Goal: Task Accomplishment & Management: Manage account settings

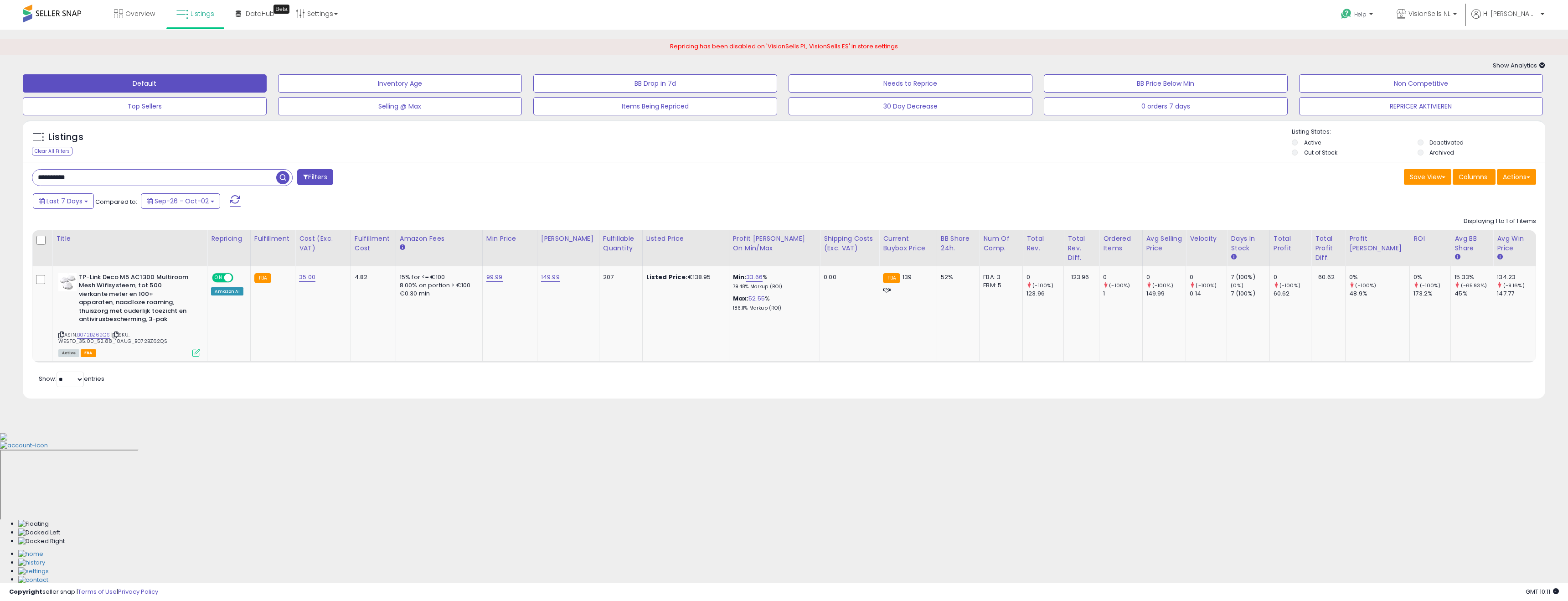
click at [723, 181] on div "**********" at bounding box center [404, 178] width 759 height 18
drag, startPoint x: 785, startPoint y: 155, endPoint x: 817, endPoint y: 211, distance: 64.5
click at [785, 155] on div "Listings Clear All Filters Listing States:" at bounding box center [783, 143] width 1522 height 31
click at [1410, 108] on button "REPRICER AKTIVIEREN" at bounding box center [1421, 107] width 244 height 18
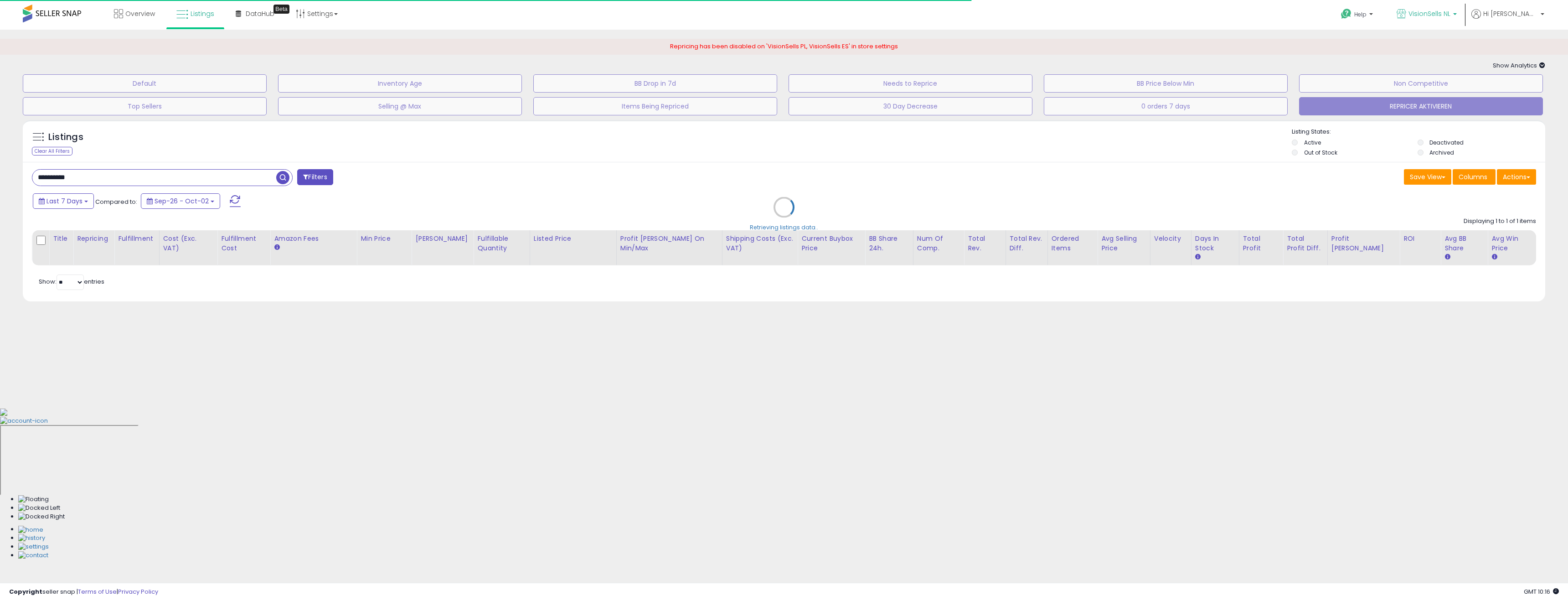
click at [1446, 19] on p "VisionSells NL" at bounding box center [1426, 15] width 60 height 12
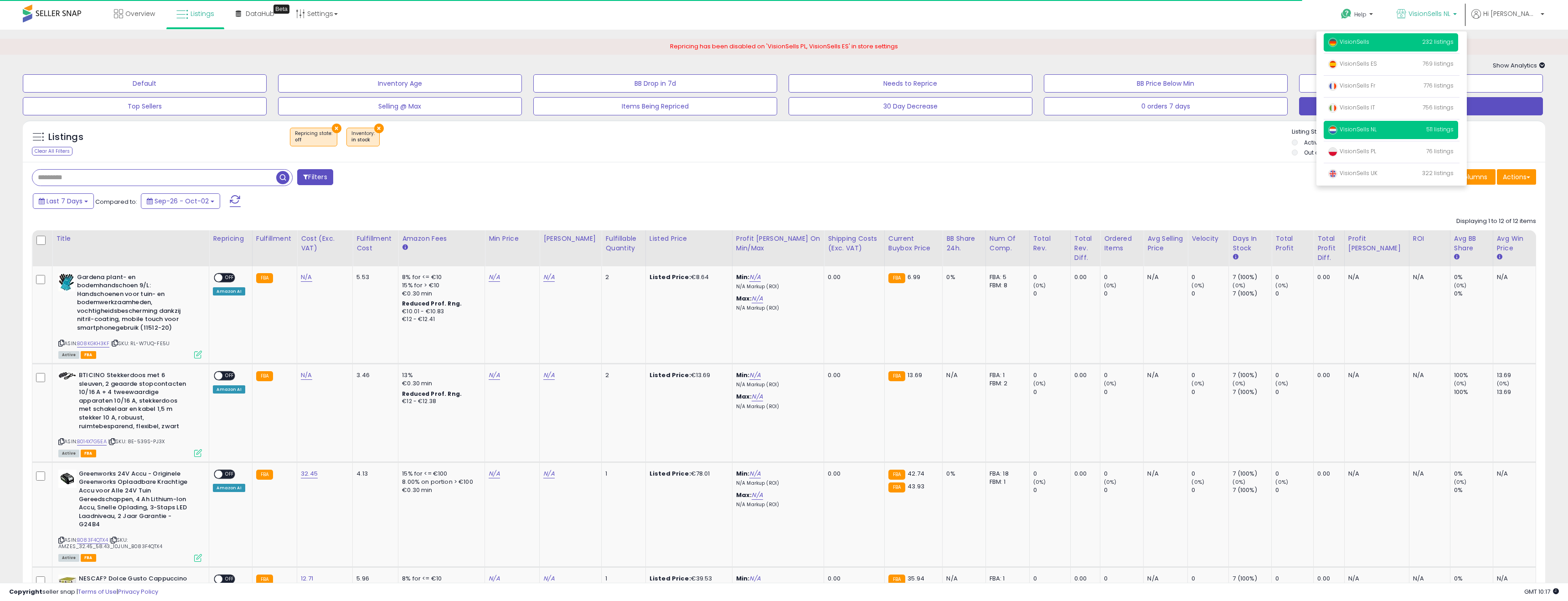
click at [1424, 37] on p "VisionSells 232 listings" at bounding box center [1391, 43] width 135 height 18
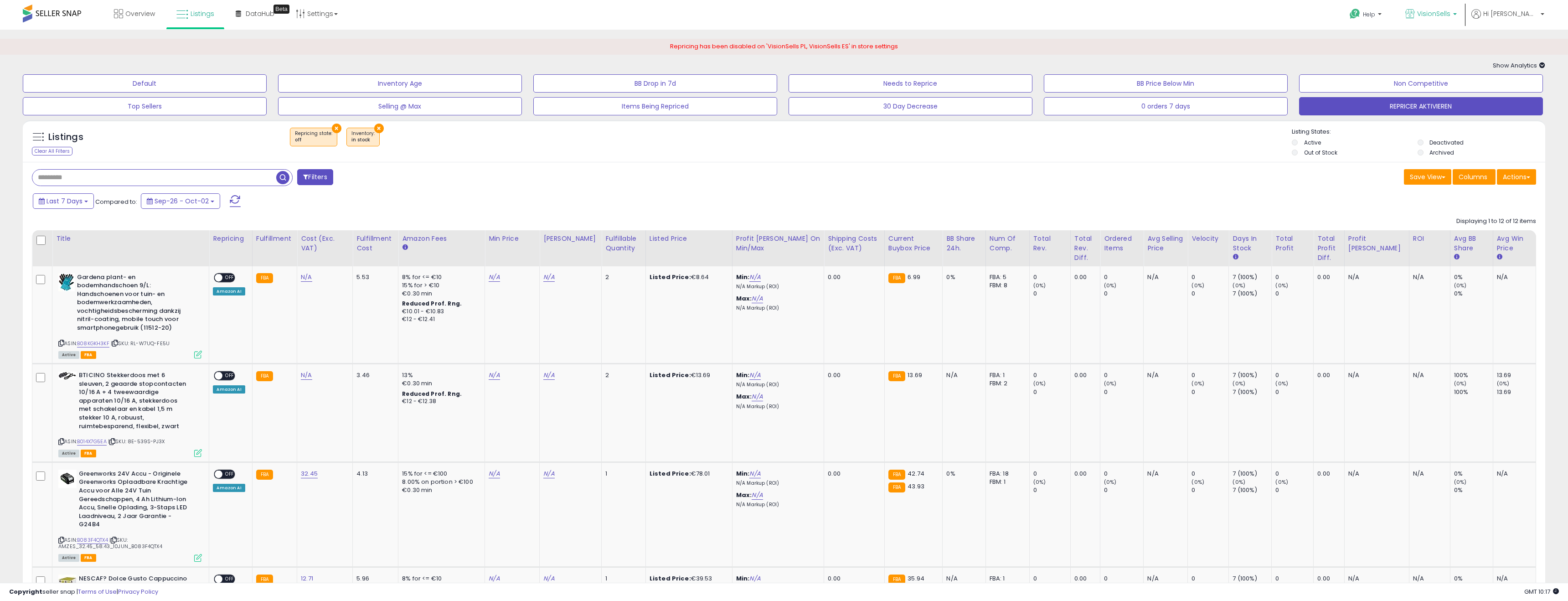
click at [1451, 15] on span "VisionSells" at bounding box center [1433, 13] width 33 height 9
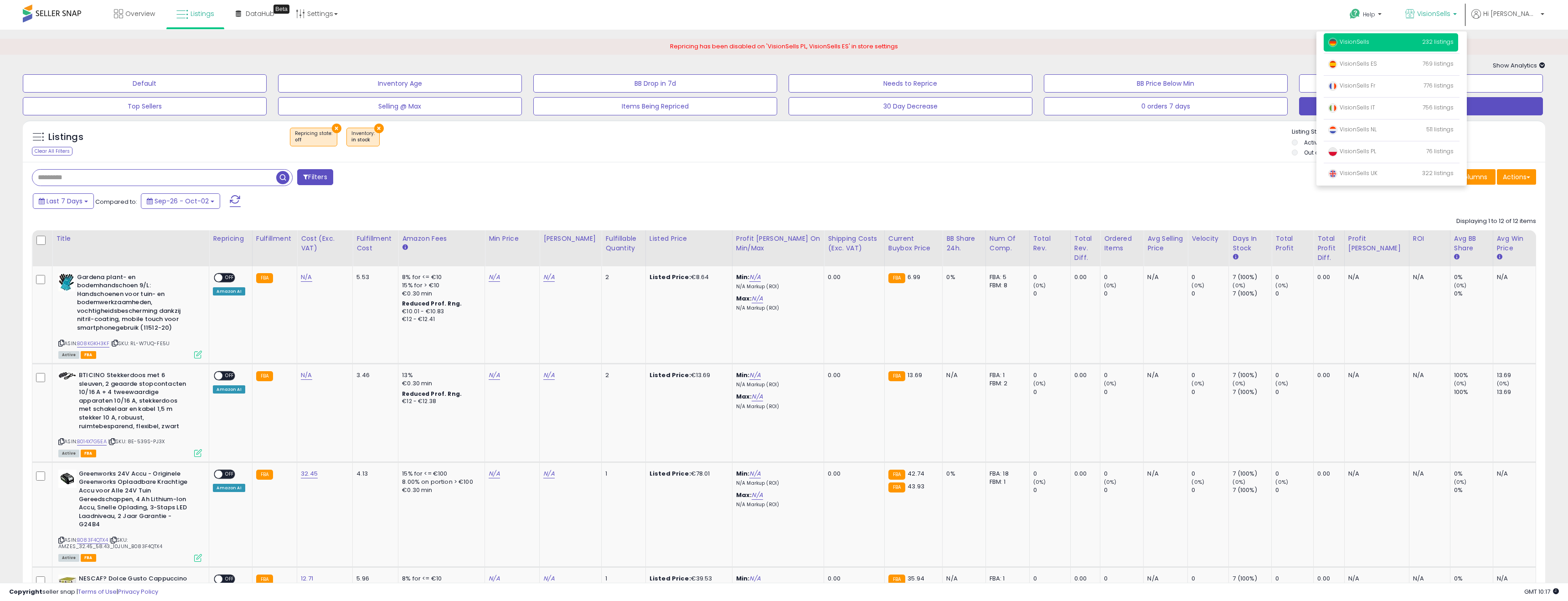
click at [1395, 47] on p "VisionSells 232 listings" at bounding box center [1391, 43] width 135 height 18
